Goal: Communication & Community: Participate in discussion

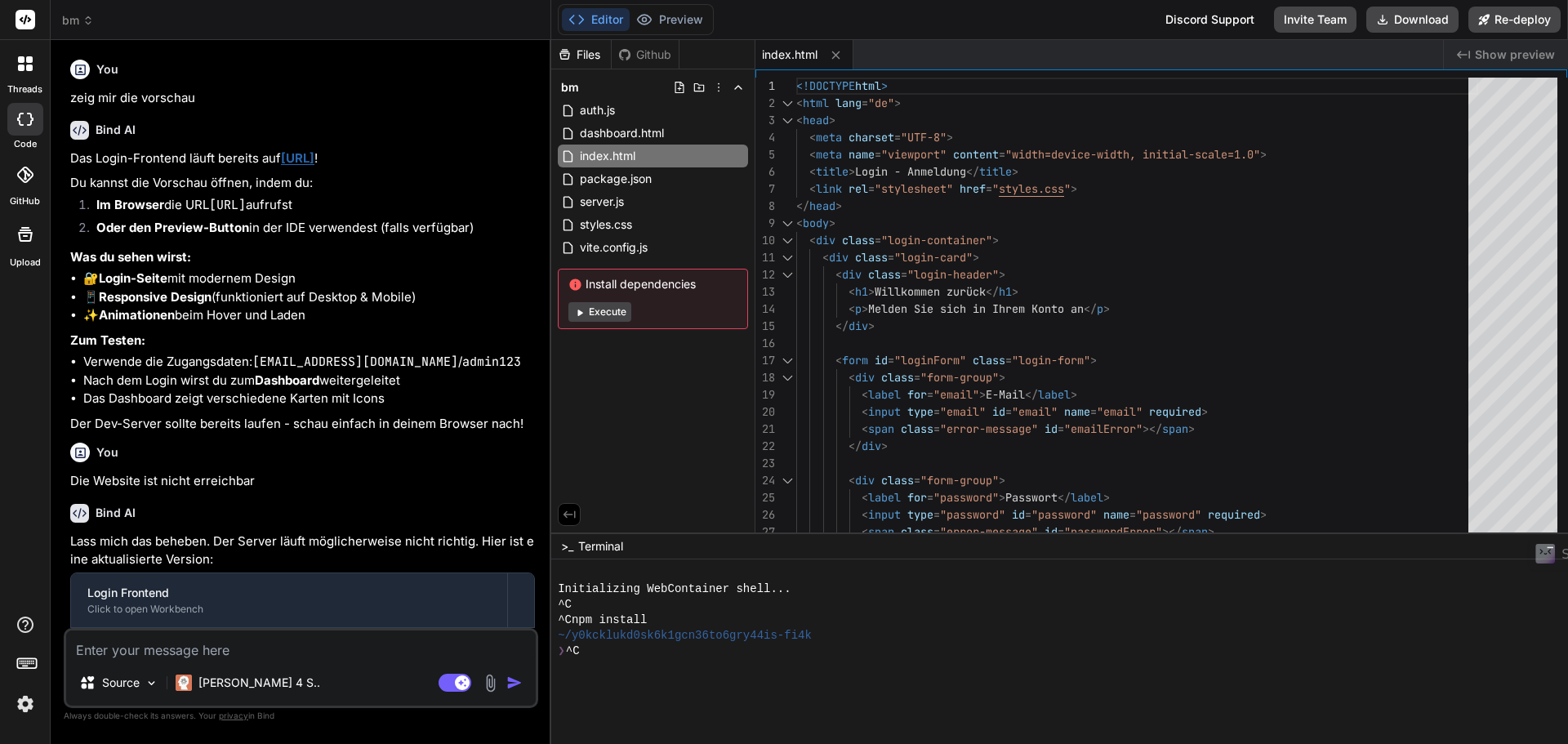
click at [20, 27] on rect at bounding box center [25, 19] width 19 height 19
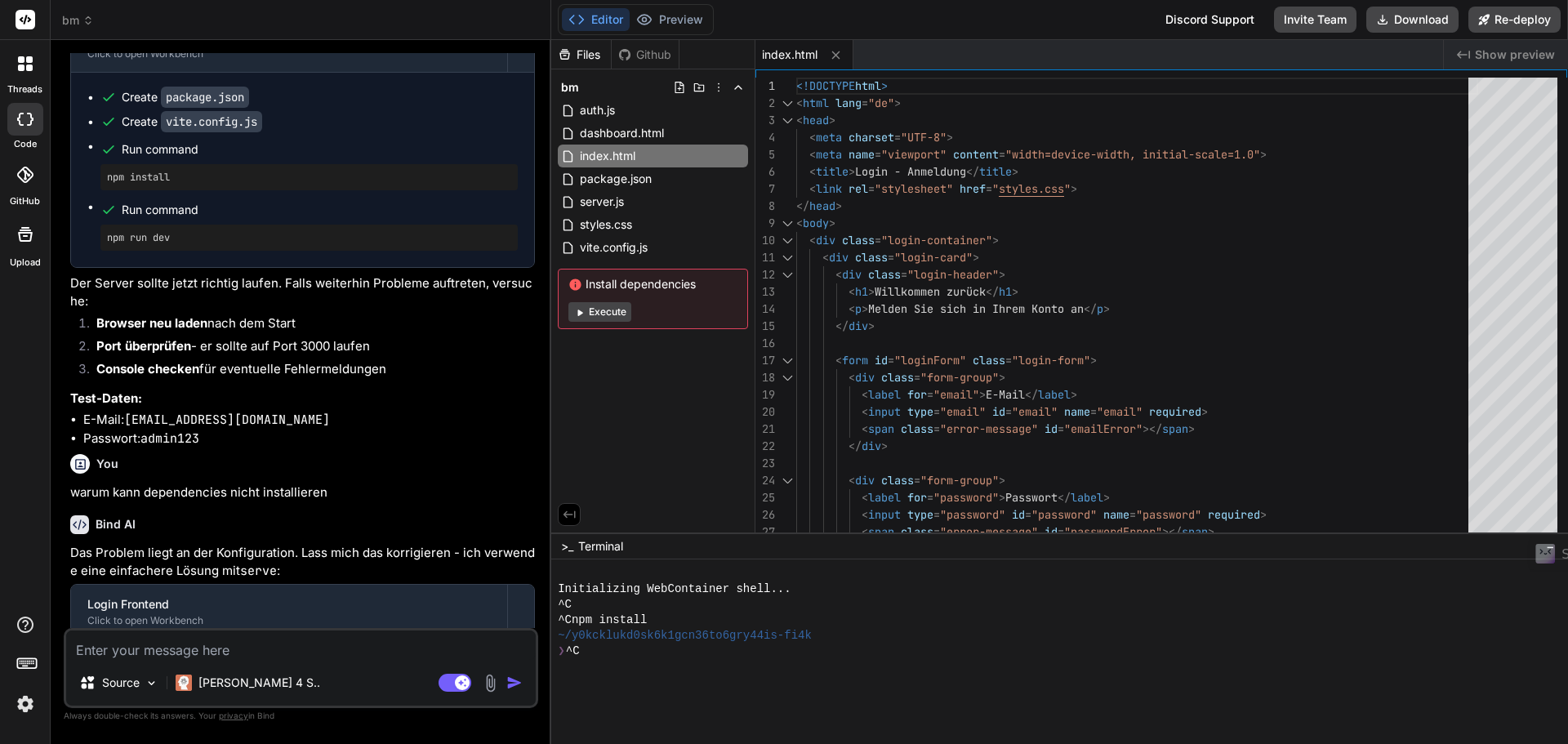
click at [26, 63] on icon at bounding box center [25, 63] width 15 height 15
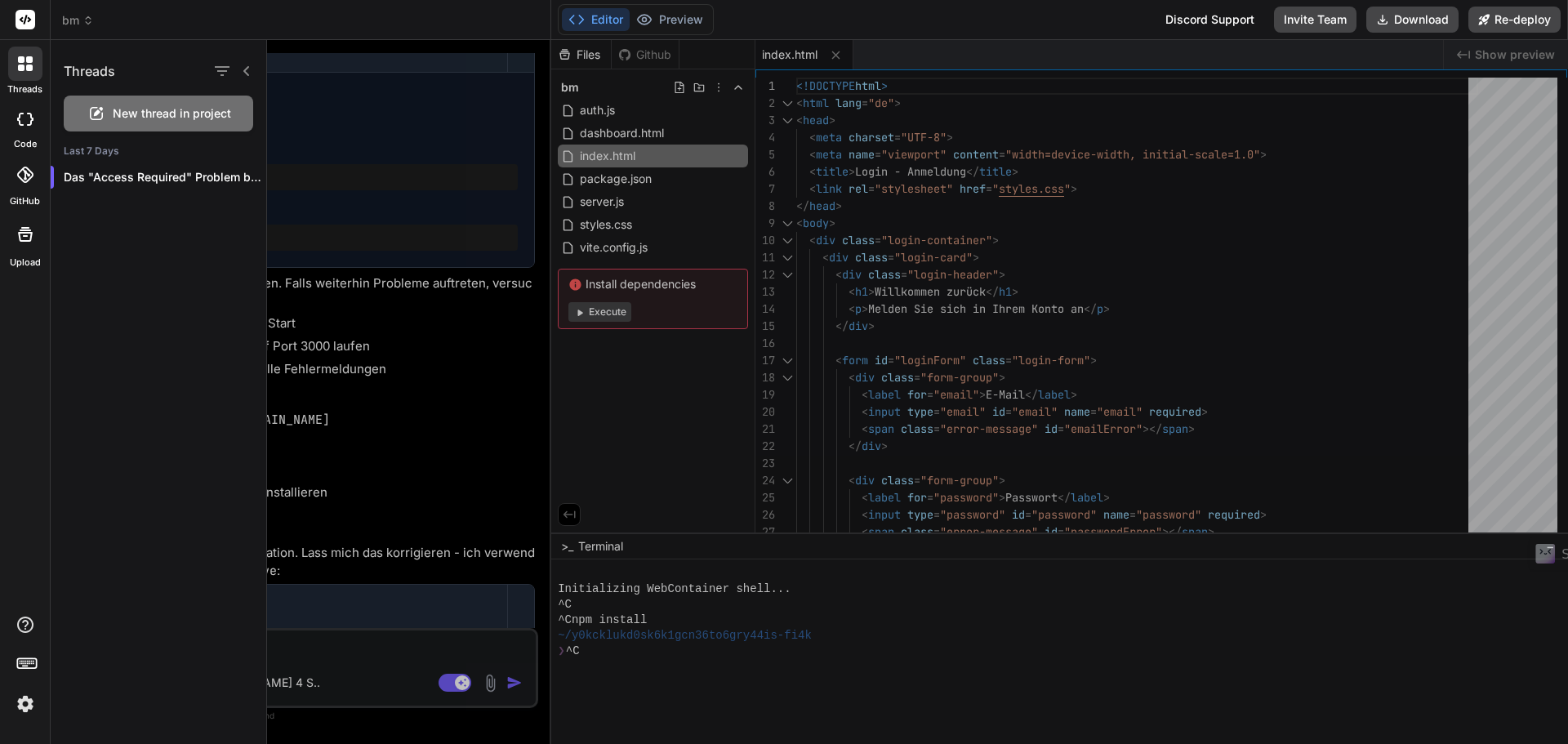
click at [146, 108] on span "New thread in project" at bounding box center [171, 113] width 119 height 17
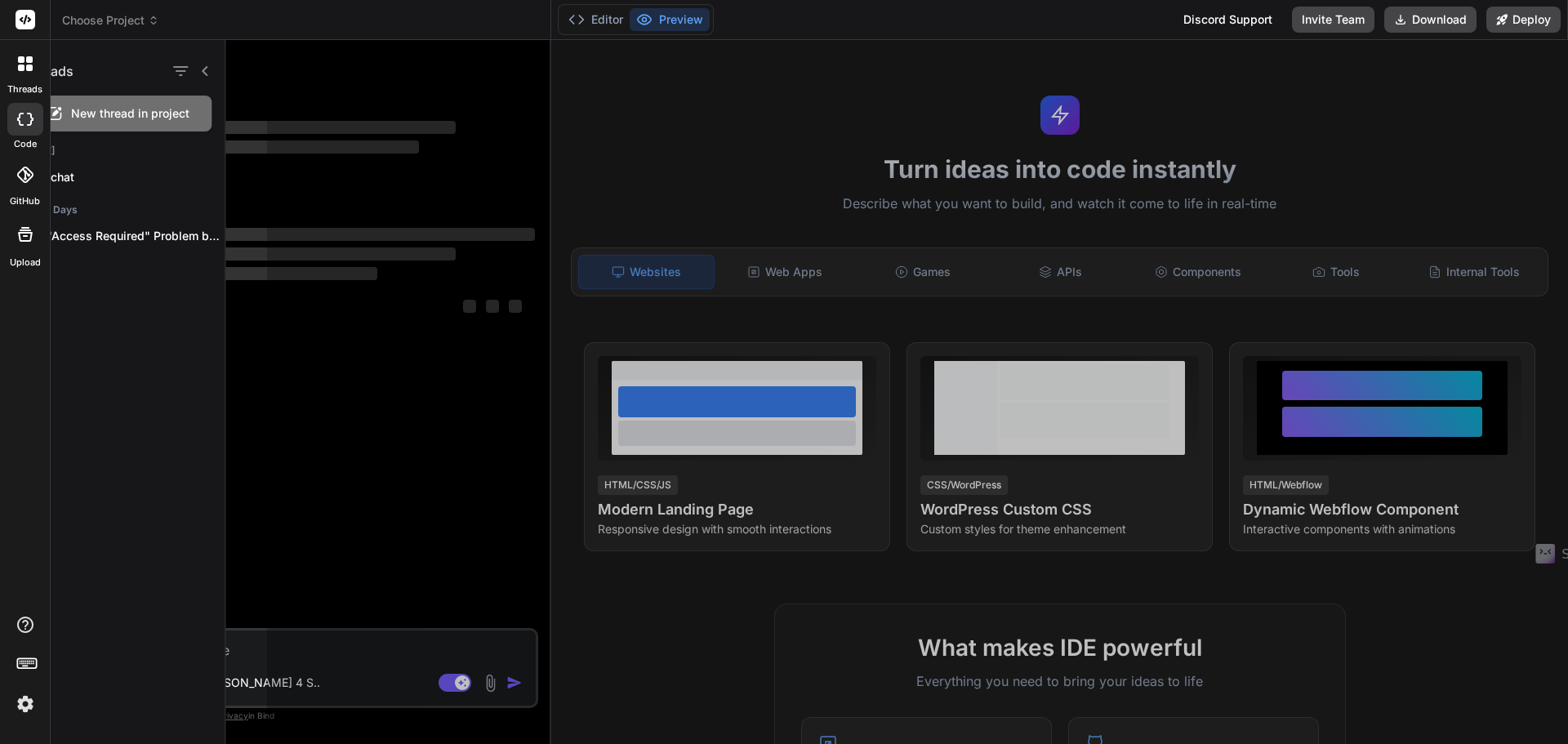
scroll to position [0, 0]
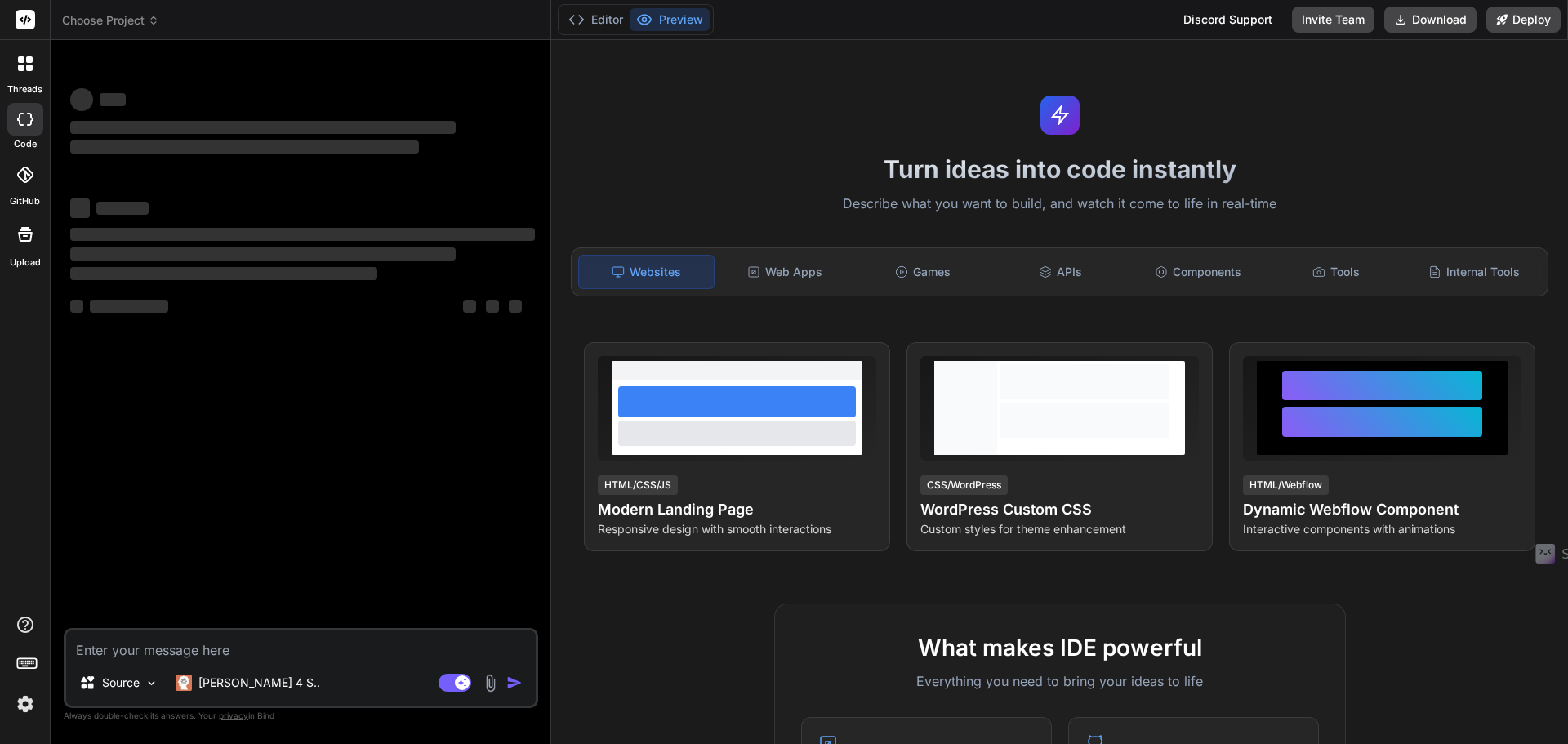
type textarea "x"
